Goal: Task Accomplishment & Management: Complete application form

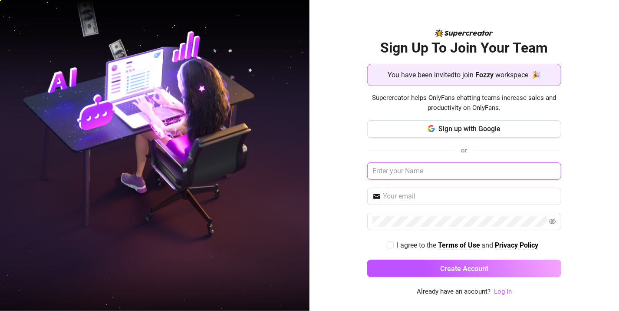
click at [439, 169] on input "text" at bounding box center [464, 170] width 194 height 17
click at [439, 199] on input "text" at bounding box center [469, 196] width 173 height 10
type input "rhynznheryck27@gmail.com"
click at [556, 223] on span at bounding box center [464, 221] width 194 height 17
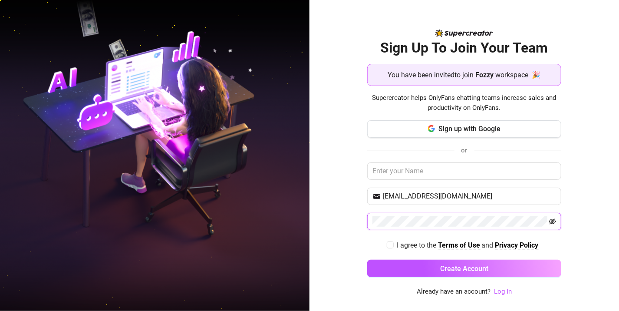
click at [553, 222] on icon "eye-invisible" at bounding box center [552, 221] width 7 height 7
click at [367, 260] on button "Create Account" at bounding box center [464, 268] width 194 height 17
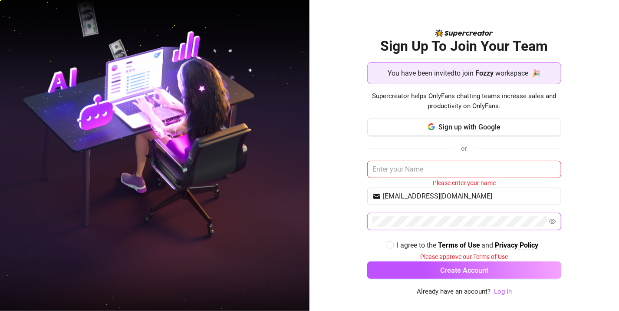
click at [367, 261] on button "Create Account" at bounding box center [464, 269] width 194 height 17
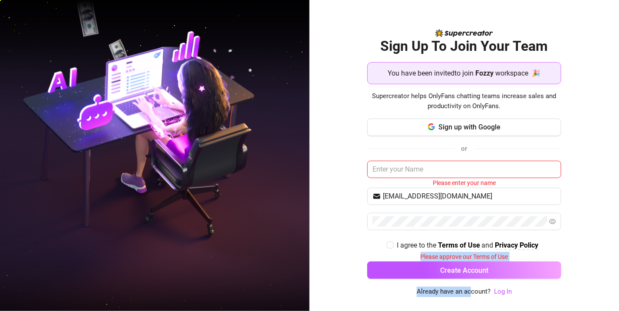
drag, startPoint x: 587, startPoint y: 251, endPoint x: 472, endPoint y: 292, distance: 122.8
click at [472, 292] on div "Sign Up To Join Your Team You have been invited to join Fozzy workspace 🎉 Super…" at bounding box center [465, 155] width 310 height 311
click at [472, 292] on span "Already have an account?" at bounding box center [454, 292] width 74 height 10
click at [491, 171] on input "text" at bounding box center [464, 169] width 194 height 17
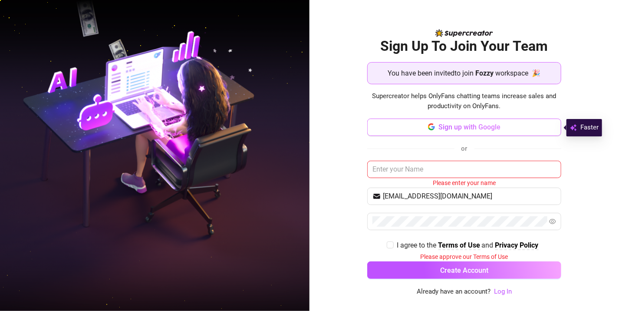
click at [499, 127] on span "Sign up with Google" at bounding box center [470, 127] width 62 height 8
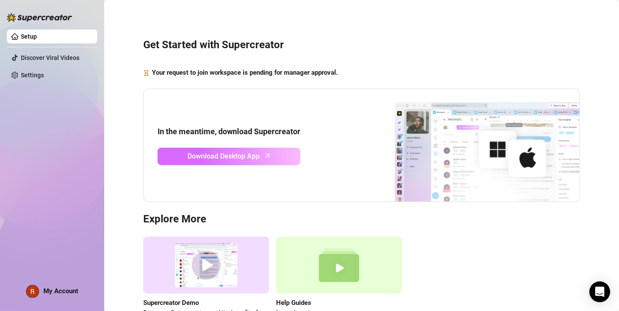
click at [288, 156] on link "Download Desktop App" at bounding box center [229, 156] width 143 height 17
